Goal: Information Seeking & Learning: Compare options

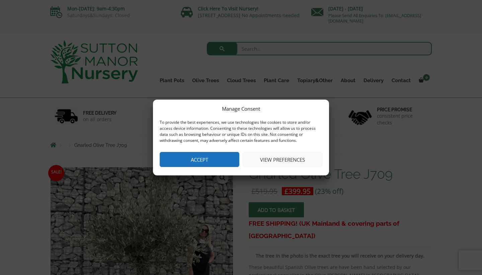
click at [192, 159] on button "Accept" at bounding box center [200, 159] width 80 height 15
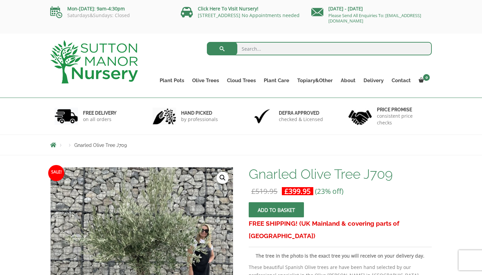
scroll to position [126, 0]
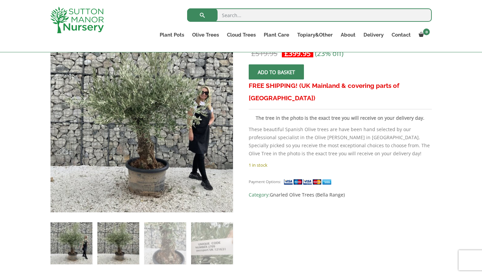
click at [130, 232] on img at bounding box center [118, 243] width 42 height 42
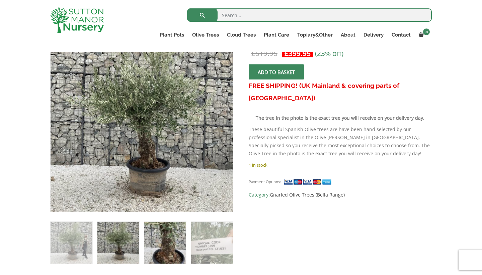
click at [173, 236] on img at bounding box center [165, 242] width 42 height 42
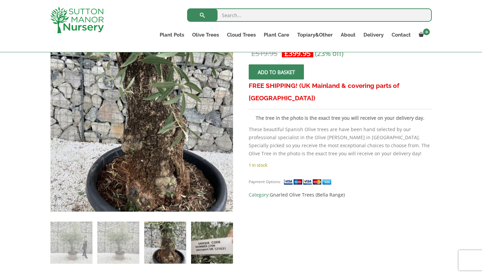
click at [216, 236] on img at bounding box center [212, 242] width 42 height 42
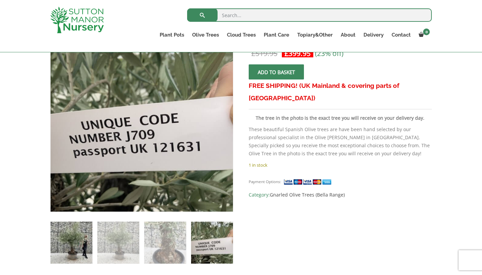
click at [83, 230] on img at bounding box center [72, 242] width 42 height 42
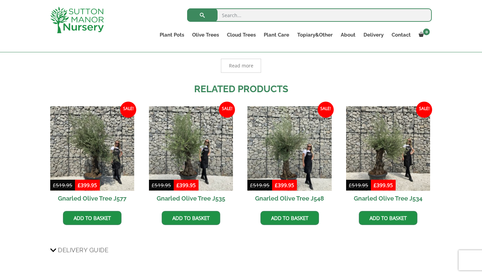
scroll to position [449, 0]
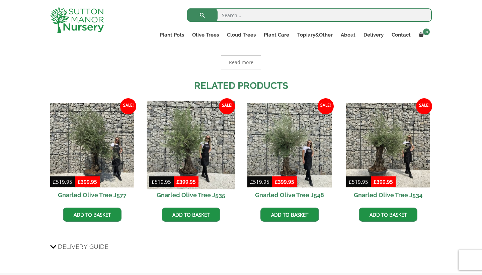
click at [202, 139] on img at bounding box center [191, 145] width 88 height 88
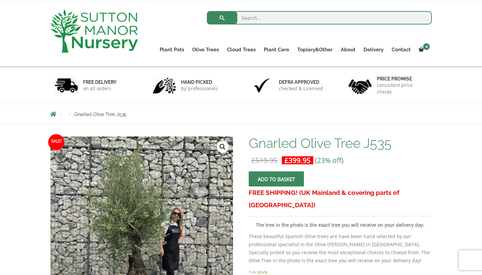
scroll to position [109, 0]
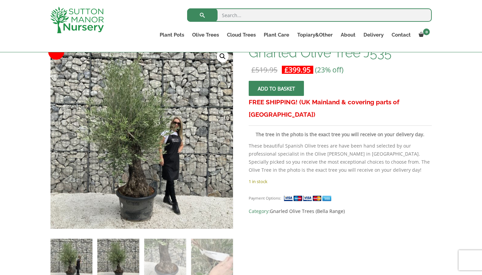
click at [100, 253] on img at bounding box center [118, 259] width 42 height 42
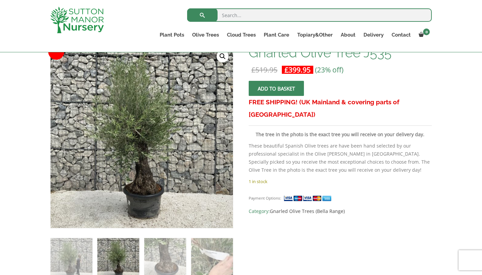
click at [130, 255] on img at bounding box center [118, 259] width 42 height 42
click at [118, 255] on img at bounding box center [118, 259] width 42 height 42
click at [163, 257] on img at bounding box center [165, 259] width 42 height 42
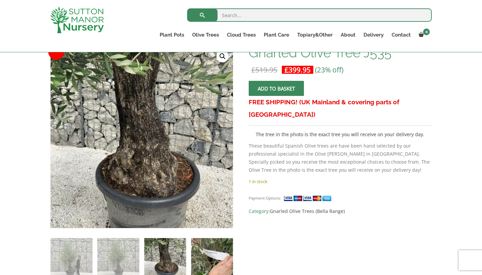
click at [206, 254] on img at bounding box center [212, 259] width 42 height 42
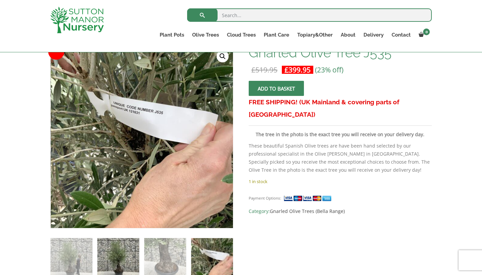
click at [135, 260] on img at bounding box center [118, 259] width 42 height 42
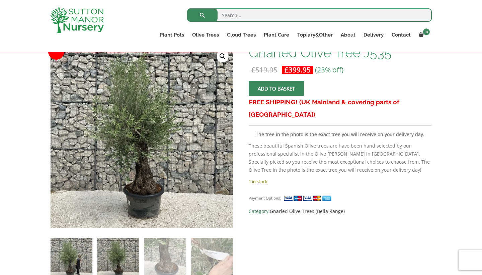
click at [89, 252] on img at bounding box center [72, 259] width 42 height 42
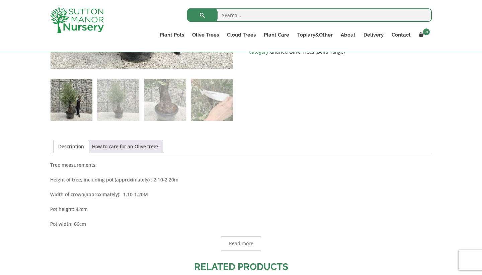
scroll to position [362, 0]
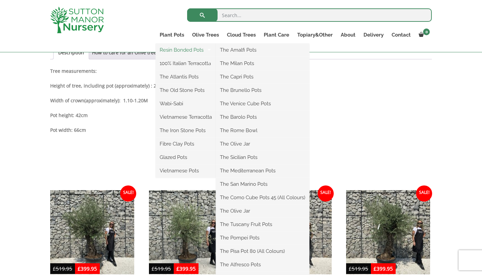
click at [176, 50] on link "Resin Bonded Pots" at bounding box center [186, 50] width 60 height 10
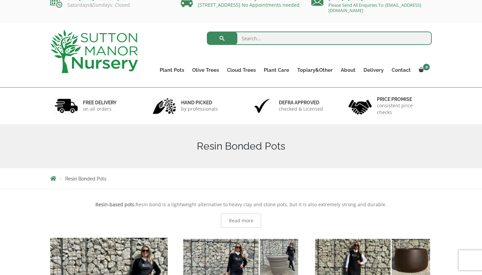
scroll to position [31, 0]
